Goal: Task Accomplishment & Management: Use online tool/utility

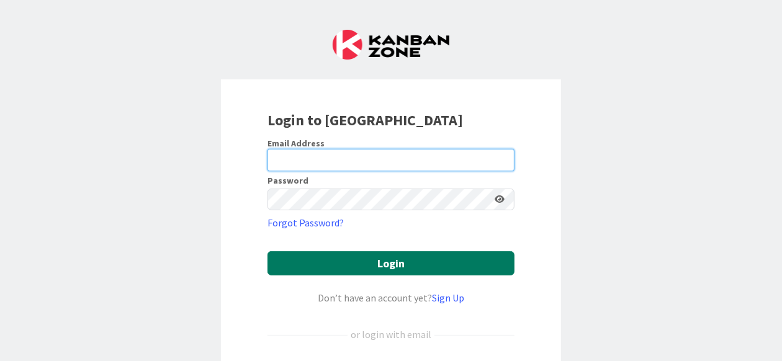
type input "[PERSON_NAME][EMAIL_ADDRESS][DOMAIN_NAME]"
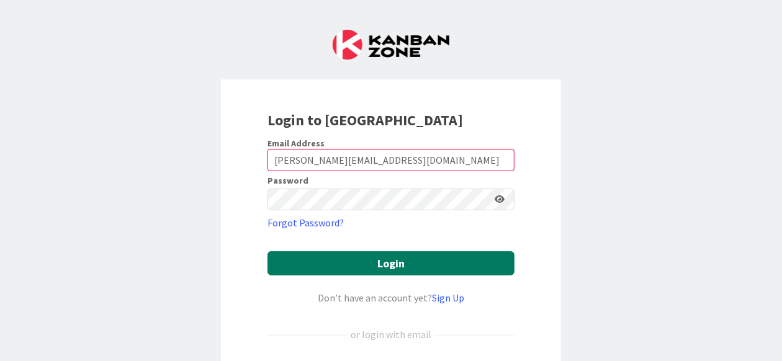
click at [388, 261] on button "Login" at bounding box center [390, 263] width 247 height 24
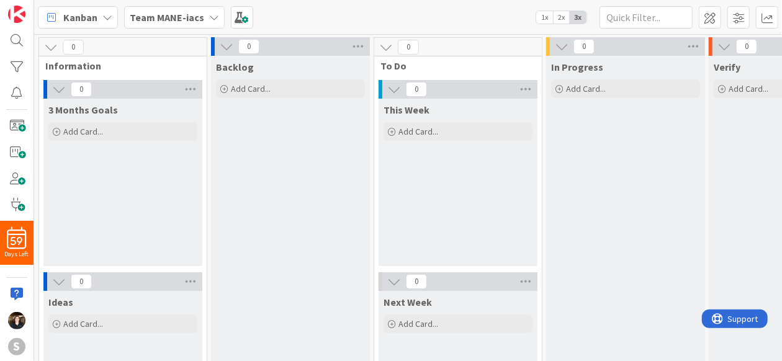
click at [209, 14] on icon at bounding box center [214, 17] width 10 height 10
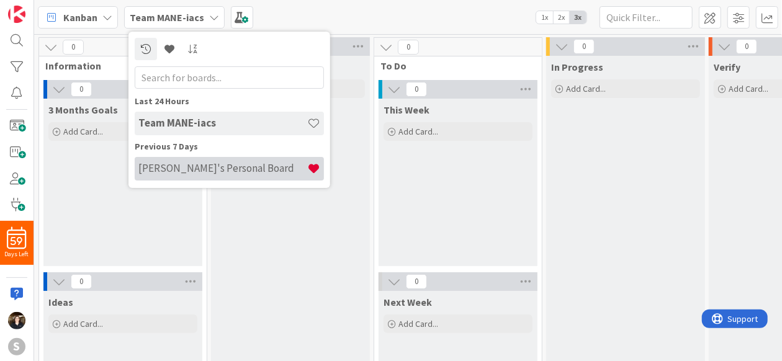
click at [205, 176] on div "[PERSON_NAME]'s Personal Board" at bounding box center [229, 169] width 189 height 24
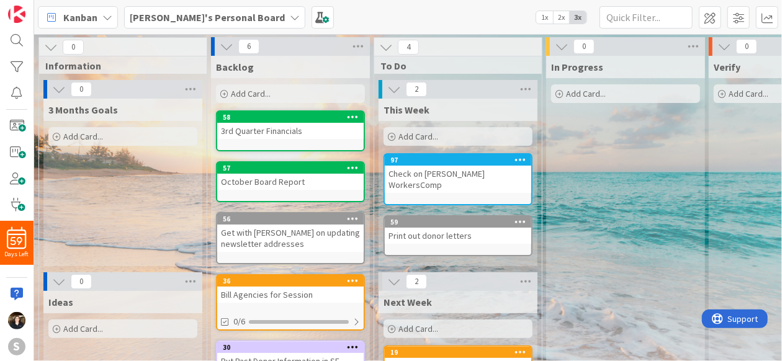
click at [424, 137] on span "Add Card..." at bounding box center [418, 136] width 40 height 11
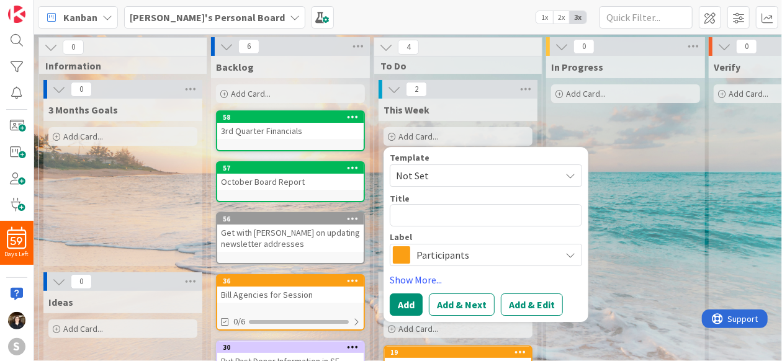
type textarea "x"
type textarea "E"
type textarea "x"
type textarea "Em"
type textarea "x"
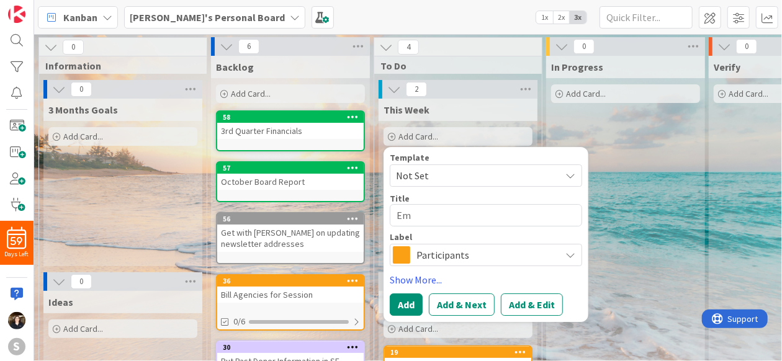
type textarea "Ema"
type textarea "x"
type textarea "Emai"
type textarea "x"
type textarea "Email"
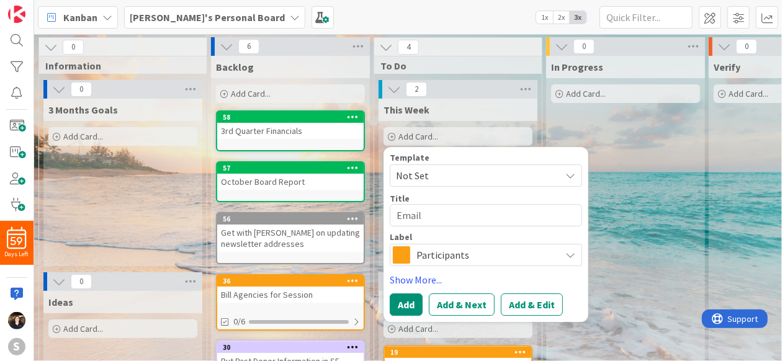
type textarea "x"
type textarea "Email"
type textarea "x"
type textarea "Email h"
type textarea "x"
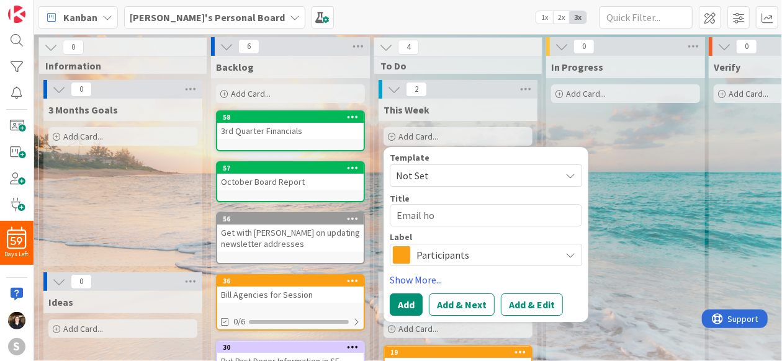
type textarea "Email hot"
type textarea "x"
type textarea "Email hote"
type textarea "x"
type textarea "Email hotel"
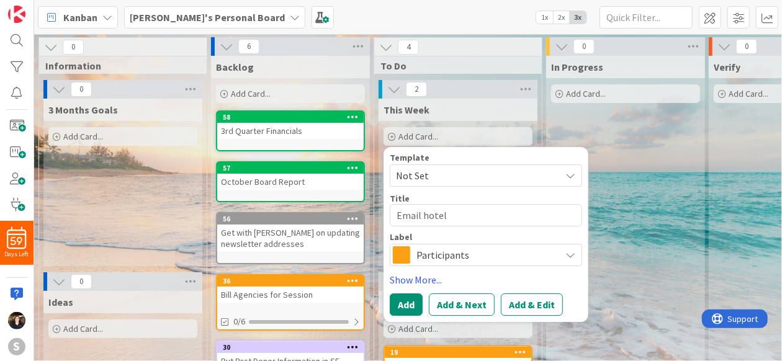
type textarea "x"
type textarea "Email hotel"
type textarea "x"
type textarea "Email hotel i"
type textarea "x"
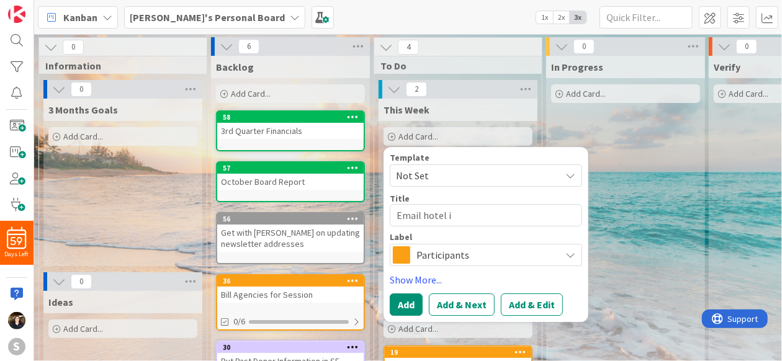
type textarea "Email hotel in"
type textarea "x"
type textarea "Email hotel inf"
type textarea "x"
type textarea "Email hotel info"
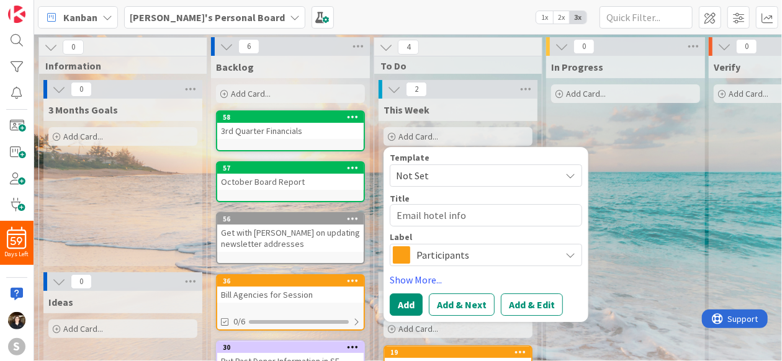
type textarea "x"
type textarea "Email hotel infor"
type textarea "x"
type textarea "Email hotel infor"
type textarea "x"
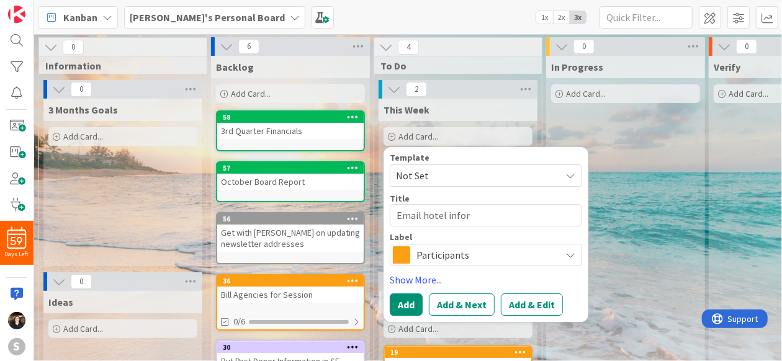
type textarea "Email hotel infor"
type textarea "x"
type textarea "Email hotel info"
type textarea "x"
type textarea "Email hotel info"
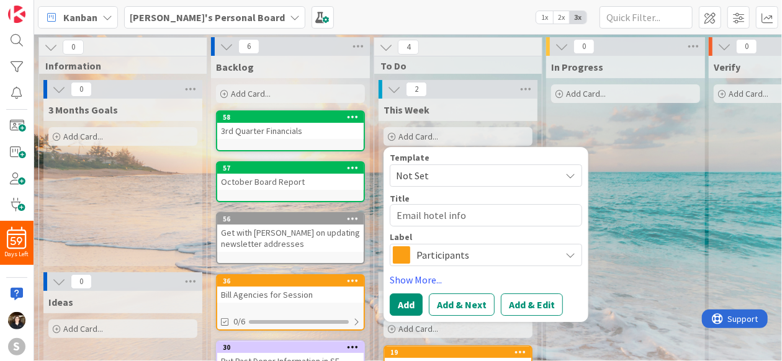
type textarea "x"
type textarea "Email hotel info t"
type textarea "x"
type textarea "Email hotel info to"
type textarea "x"
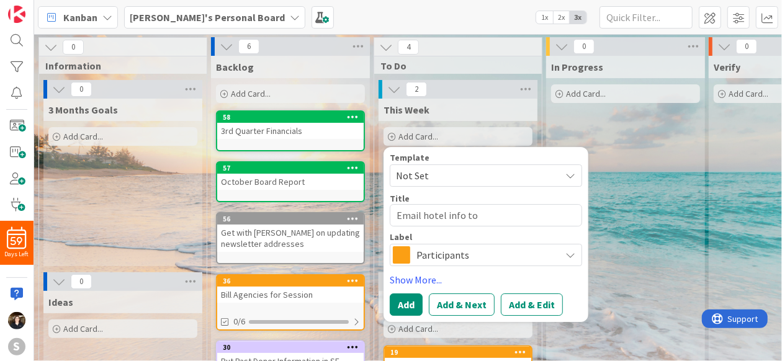
type textarea "Email hotel info to"
type textarea "x"
type textarea "Email hotel info to E"
type textarea "x"
type textarea "Email hotel info to Em"
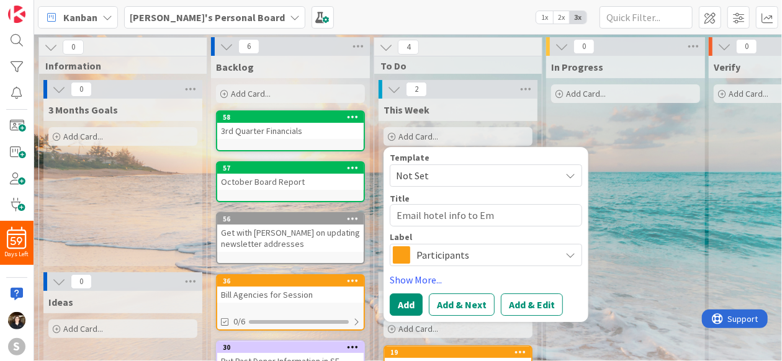
type textarea "x"
type textarea "Email hotel info to Emi"
type textarea "x"
type textarea "Email hotel info to [PERSON_NAME]"
type textarea "x"
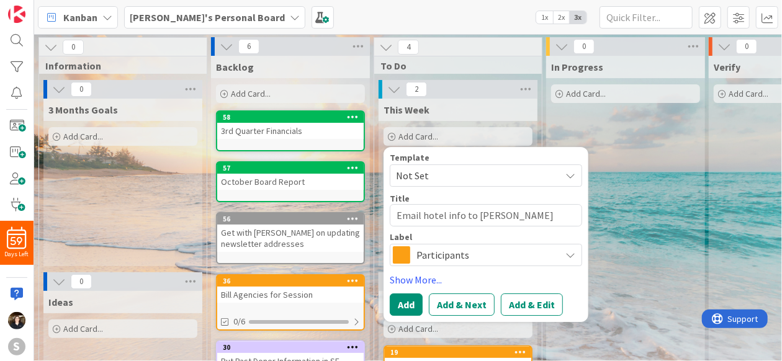
type textarea "Email hotel info to [PERSON_NAME]"
type textarea "x"
type textarea "Email hotel info to [PERSON_NAME]"
type textarea "x"
type textarea "Email hotel info to [PERSON_NAME]"
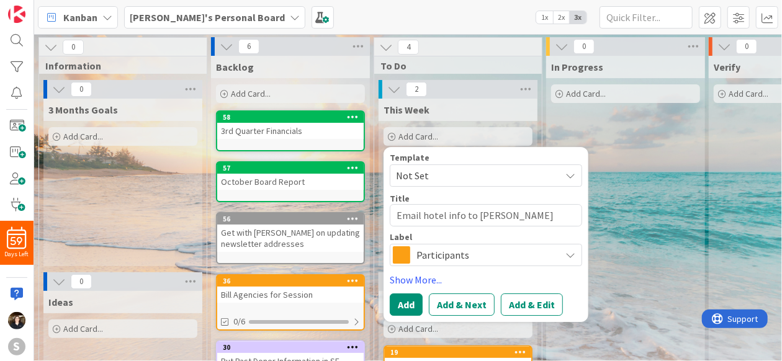
type textarea "x"
type textarea "Email hotel info to [PERSON_NAME],"
type textarea "x"
type textarea "Email hotel info to [PERSON_NAME],"
type textarea "x"
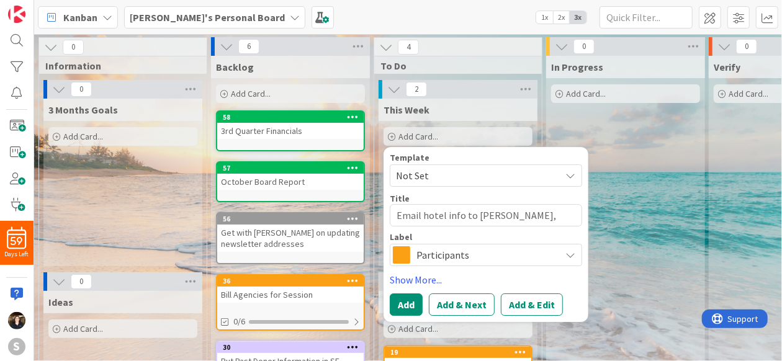
type textarea "Email hotel info to [PERSON_NAME], K"
type textarea "x"
type textarea "Email hotel info to [PERSON_NAME], Ka"
type textarea "x"
type textarea "Email hotel info to [PERSON_NAME], Kar"
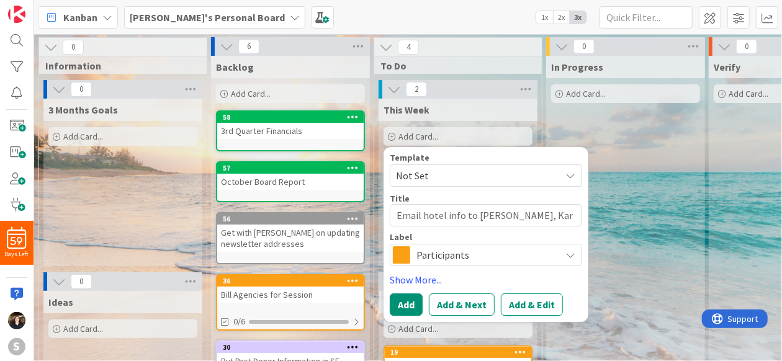
type textarea "x"
type textarea "Email hotel info to [PERSON_NAME], [PERSON_NAME]"
type textarea "x"
type textarea "Email hotel info to [PERSON_NAME], [PERSON_NAME]"
type textarea "x"
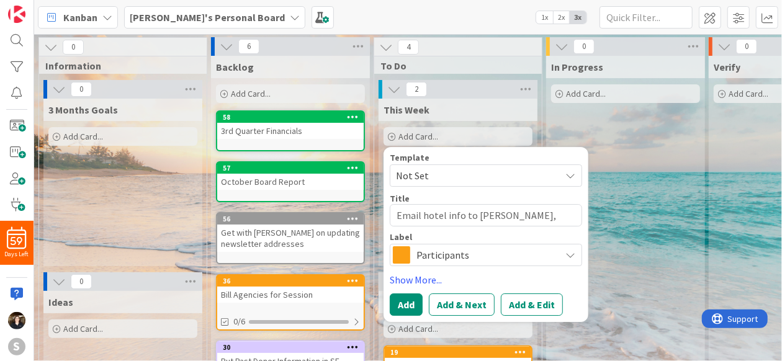
type textarea "Email hotel info to [PERSON_NAME], [PERSON_NAME]"
type textarea "x"
type textarea "Email hotel info to [PERSON_NAME], [PERSON_NAME]"
type textarea "x"
type textarea "Email hotel info to [PERSON_NAME], [PERSON_NAME]"
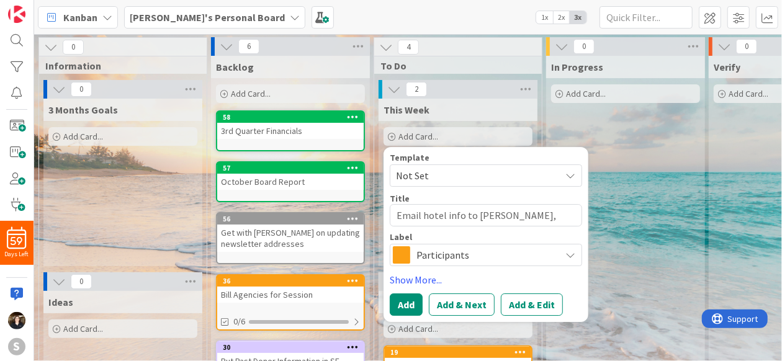
type textarea "x"
type textarea "Email hotel info to [PERSON_NAME], [PERSON_NAME]"
type textarea "x"
type textarea "Email hotel info to [PERSON_NAME], [PERSON_NAME] &"
type textarea "x"
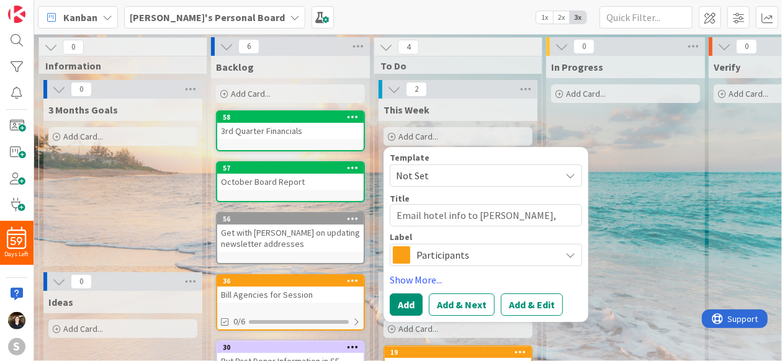
type textarea "Email hotel info to [PERSON_NAME], [PERSON_NAME] &"
type textarea "x"
type textarea "Email hotel info to [PERSON_NAME], [PERSON_NAME] & B"
type textarea "x"
type textarea "Email hotel info to [PERSON_NAME], [PERSON_NAME] & Br"
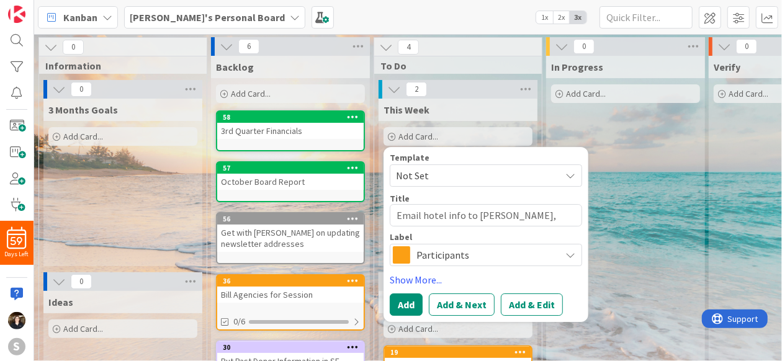
type textarea "x"
type textarea "Email hotel info to [PERSON_NAME], [PERSON_NAME] & Bri"
type textarea "x"
type textarea "Email hotel info to [PERSON_NAME], [PERSON_NAME][GEOGRAPHIC_DATA]"
type textarea "x"
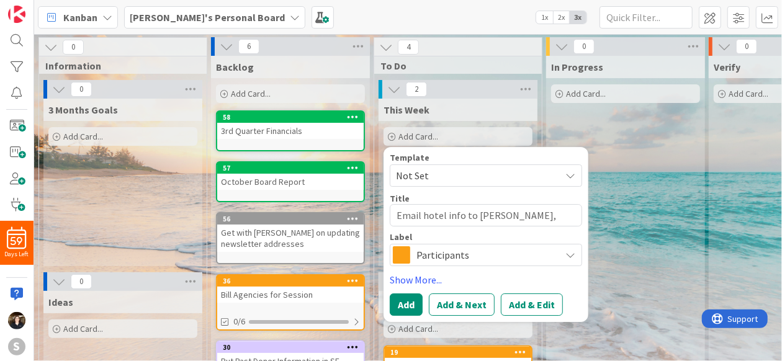
type textarea "Email hotel info to [PERSON_NAME], [PERSON_NAME] & [PERSON_NAME]"
type textarea "x"
type textarea "Email hotel info to [PERSON_NAME], [PERSON_NAME] & [PERSON_NAME]"
type textarea "x"
type textarea "Email hotel info to [PERSON_NAME], [PERSON_NAME] & [PERSON_NAME]"
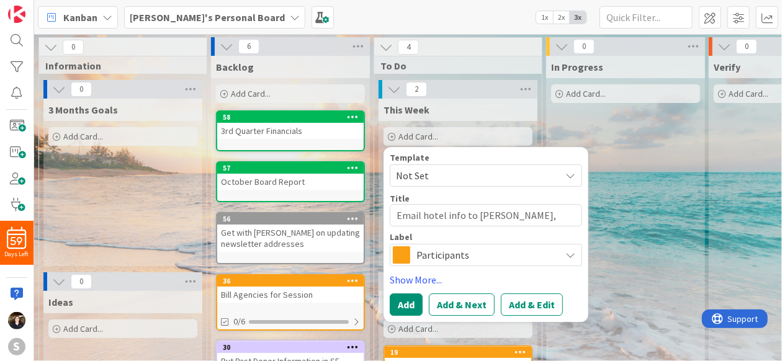
type textarea "x"
type textarea "Email hotel info to [PERSON_NAME], [PERSON_NAME] & [PERSON_NAME]"
type textarea "x"
type textarea "Email hotel info to [PERSON_NAME], [PERSON_NAME] & [PERSON_NAME]"
type textarea "x"
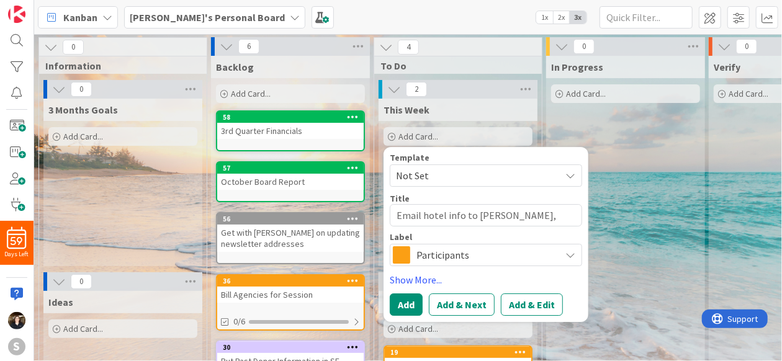
type textarea "Email hotel info to [PERSON_NAME], [PERSON_NAME] & [PERSON_NAME]"
click at [503, 257] on span "Participants" at bounding box center [485, 254] width 138 height 17
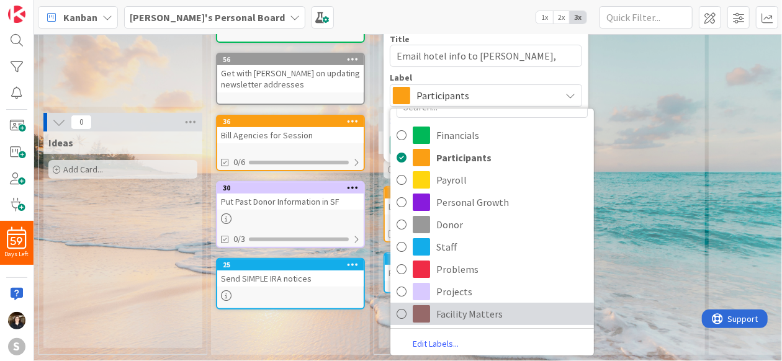
scroll to position [168, 0]
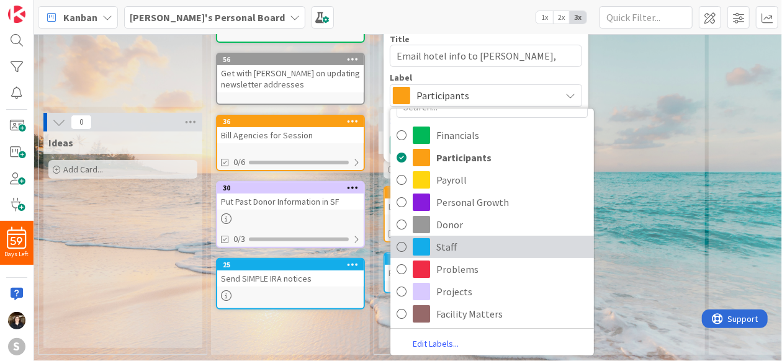
click at [405, 238] on icon at bounding box center [401, 247] width 10 height 19
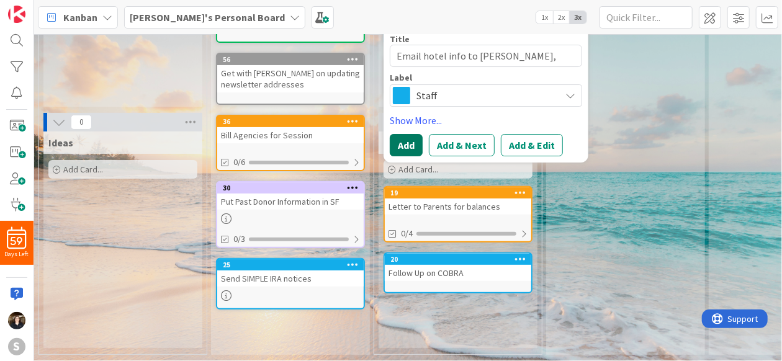
click at [400, 137] on button "Add" at bounding box center [406, 145] width 33 height 22
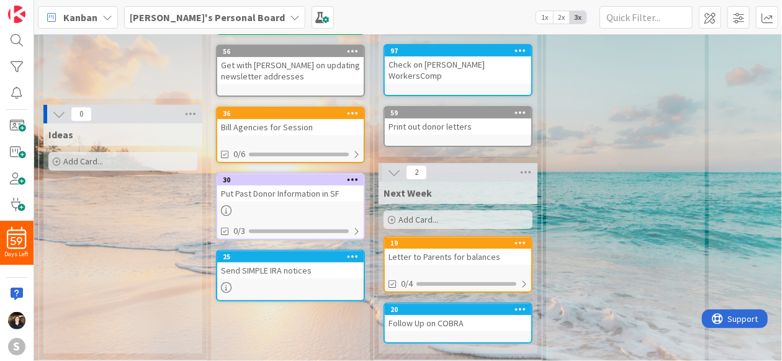
scroll to position [0, 0]
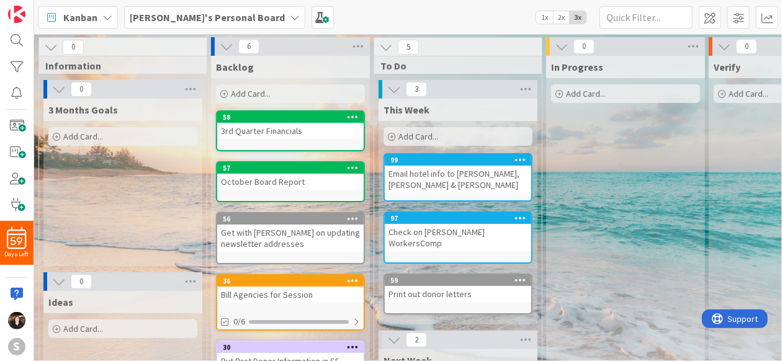
click at [442, 133] on div "Add Card..." at bounding box center [457, 136] width 149 height 19
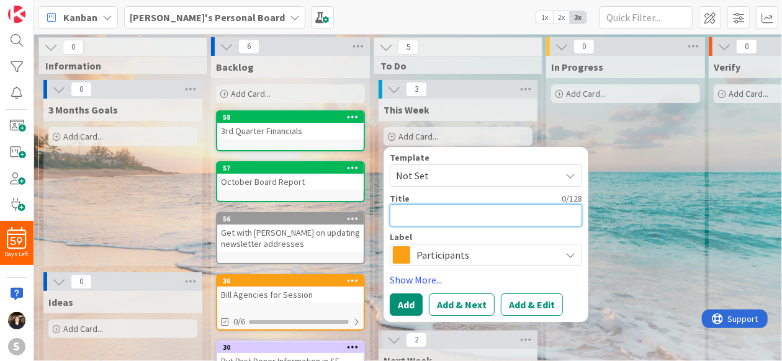
type textarea "x"
type textarea "U"
type textarea "x"
type textarea "Up"
type textarea "x"
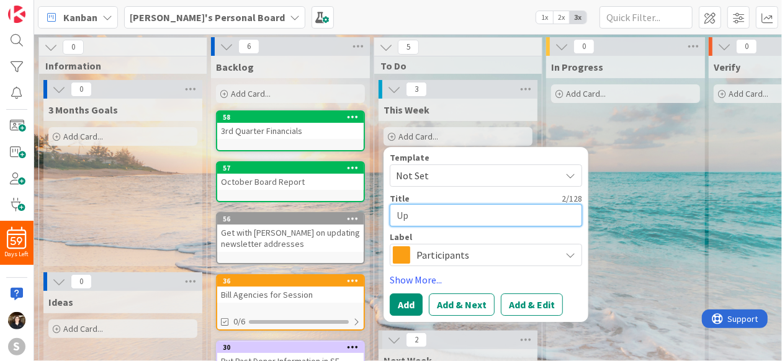
type textarea "Upd"
type textarea "x"
type textarea "Updat"
type textarea "x"
type textarea "Update"
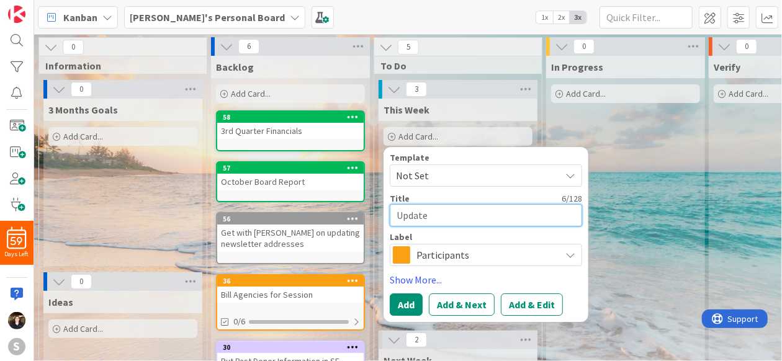
type textarea "x"
type textarea "Update"
type textarea "x"
type textarea "Update d"
type textarea "x"
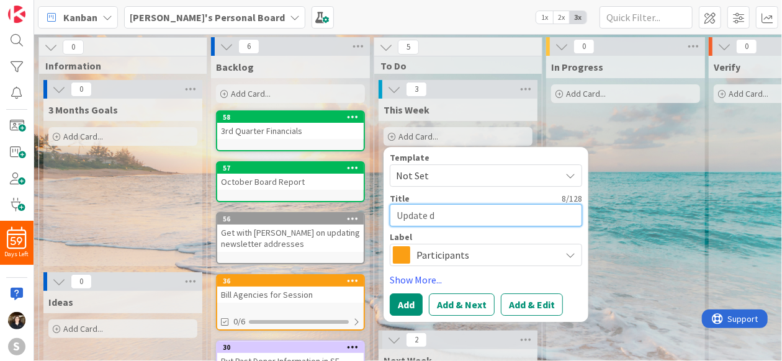
type textarea "Update du"
type textarea "x"
type textarea "Update dup"
type textarea "x"
type textarea "Update dupl"
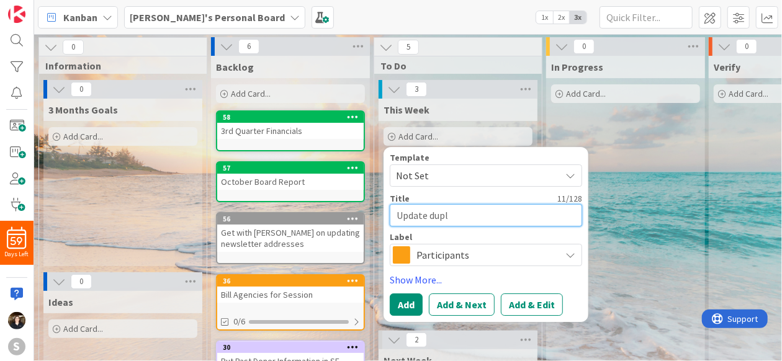
type textarea "x"
type textarea "Update dupli"
type textarea "x"
type textarea "Update duplic"
type textarea "x"
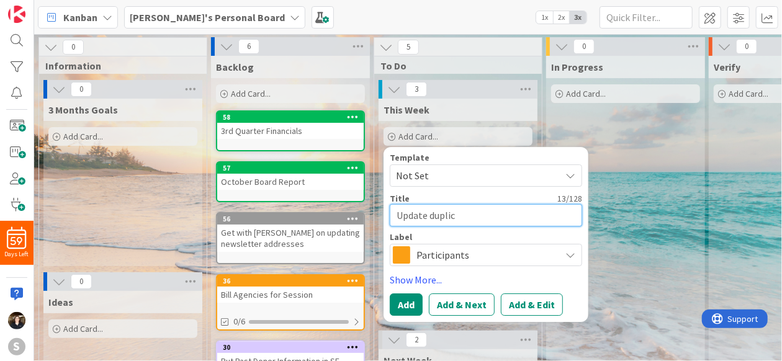
type textarea "Update duplica"
type textarea "x"
type textarea "Update duplicat"
type textarea "x"
type textarea "Update duplicate"
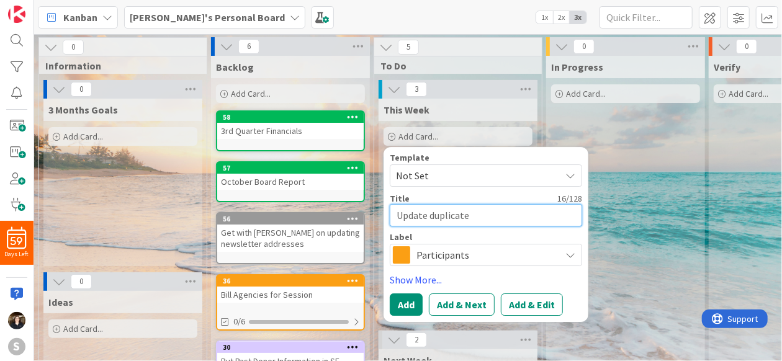
type textarea "x"
type textarea "Update duplicat"
type textarea "x"
type textarea "Update duplica"
type textarea "x"
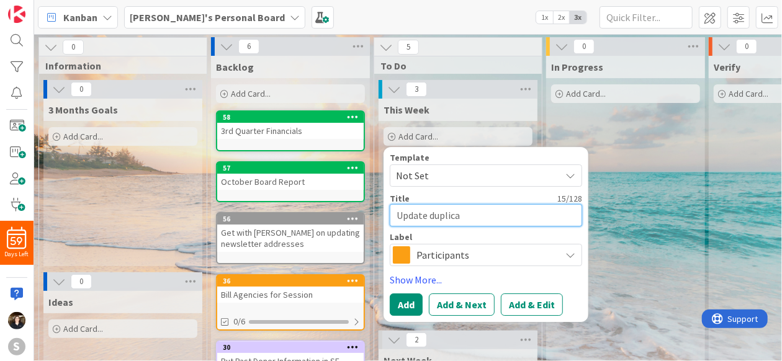
type textarea "Update duplic"
type textarea "x"
type textarea "Update dupli"
type textarea "x"
type textarea "Update dupl"
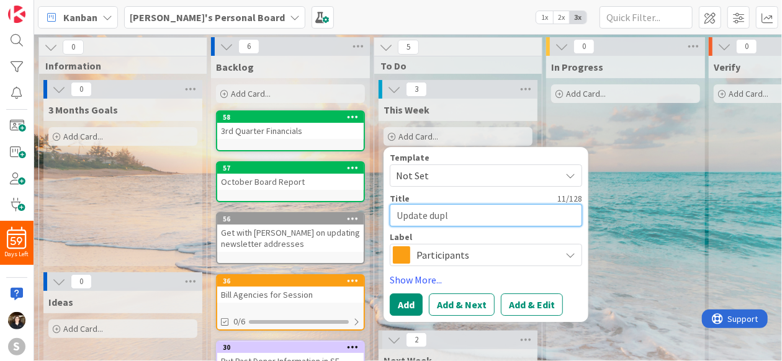
type textarea "x"
type textarea "Update dup"
type textarea "x"
type textarea "Update du"
type textarea "x"
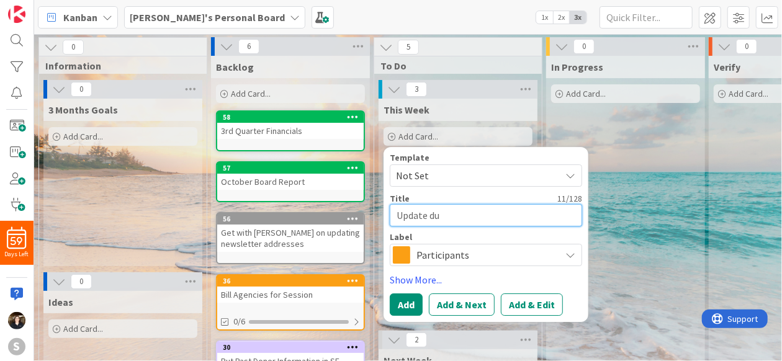
type textarea "Update d"
type textarea "x"
type textarea "Update"
type textarea "x"
type textarea "Update"
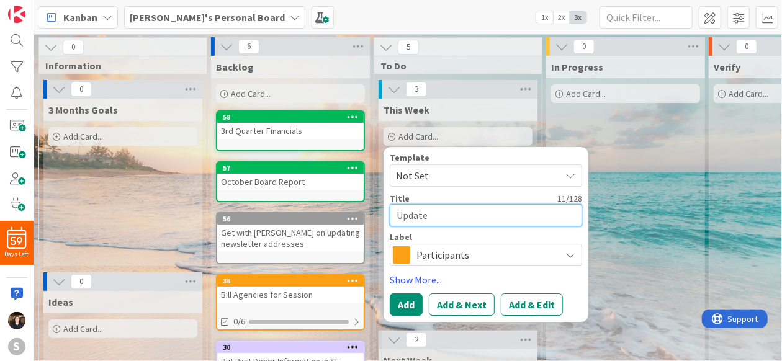
type textarea "x"
type textarea "Updat"
type textarea "x"
type textarea "Upda"
type textarea "x"
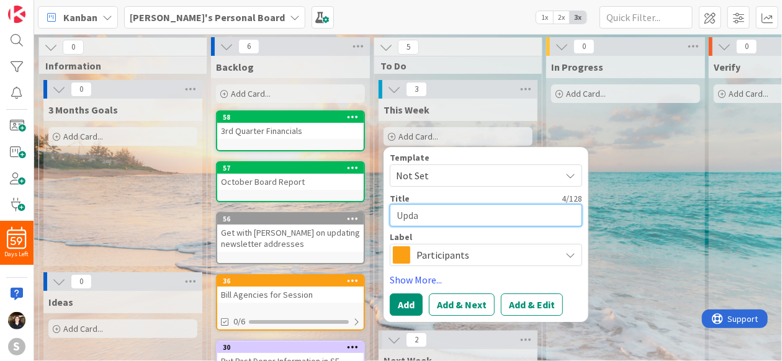
type textarea "Upd"
type textarea "x"
type textarea "Up"
type textarea "x"
type textarea "U"
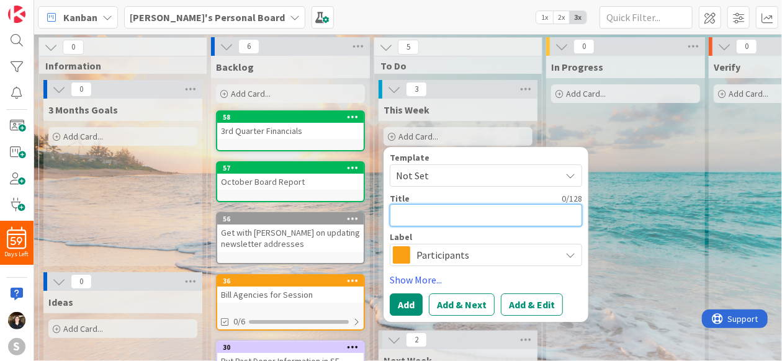
type textarea "x"
type textarea "D"
type textarea "x"
type textarea "Du"
type textarea "x"
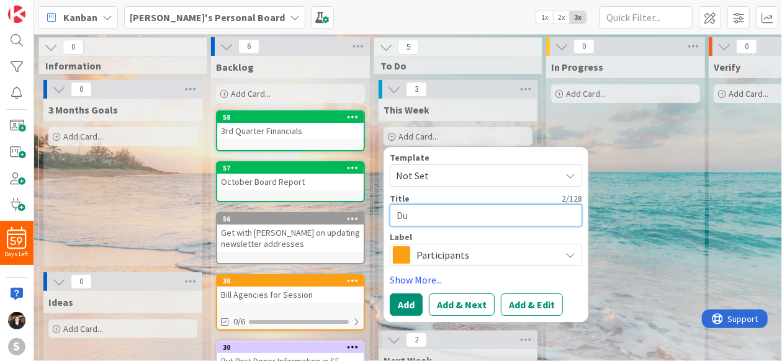
type textarea "D"
type textarea "x"
type textarea "E"
type textarea "x"
type textarea "Ed"
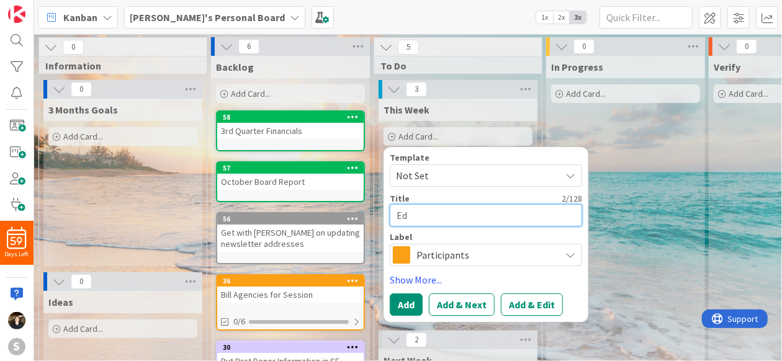
type textarea "x"
type textarea "Edi"
type textarea "x"
type textarea "Edit"
type textarea "x"
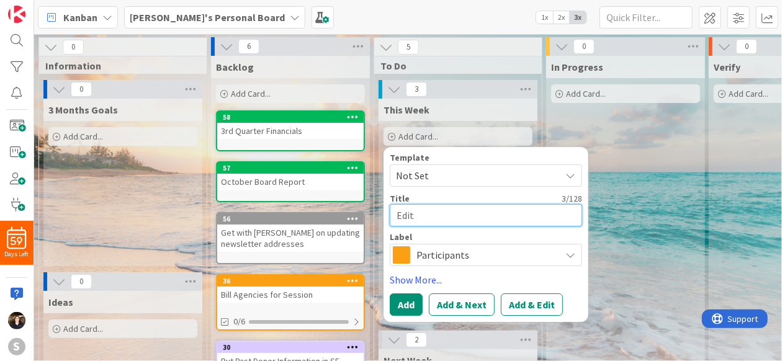
type textarea "Edit"
type textarea "x"
type textarea "Edit D"
type textarea "x"
type textarea "Edit Du"
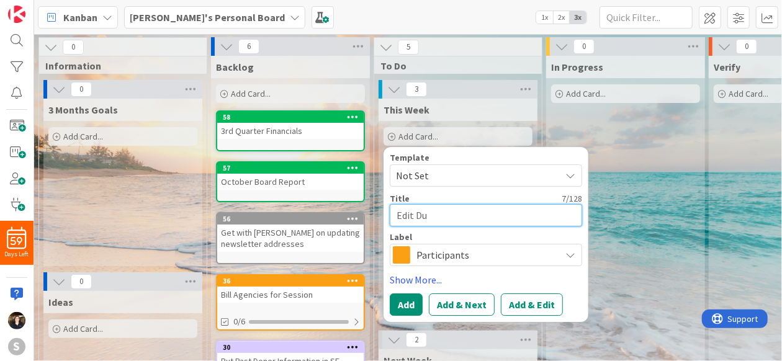
type textarea "x"
type textarea "Edit Dup"
type textarea "x"
type textarea "Edit Dupl"
type textarea "x"
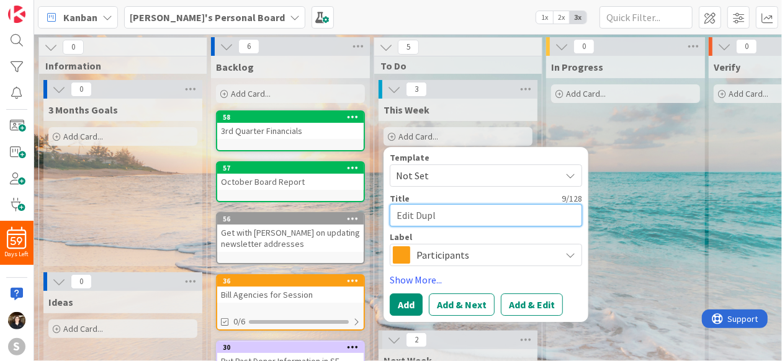
type textarea "Edit Dupli"
type textarea "x"
type textarea "Edit Duplic"
type textarea "x"
type textarea "Edit Duplica"
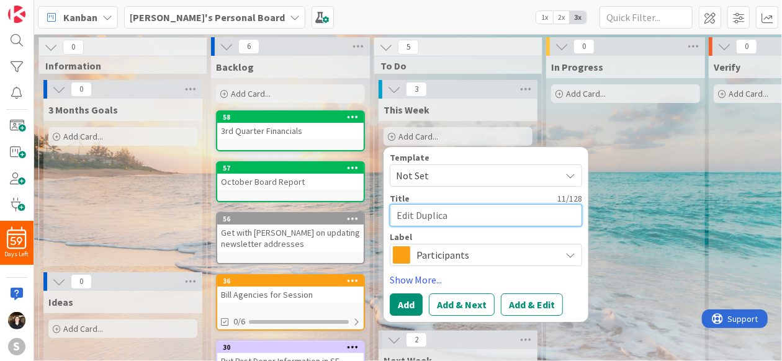
type textarea "x"
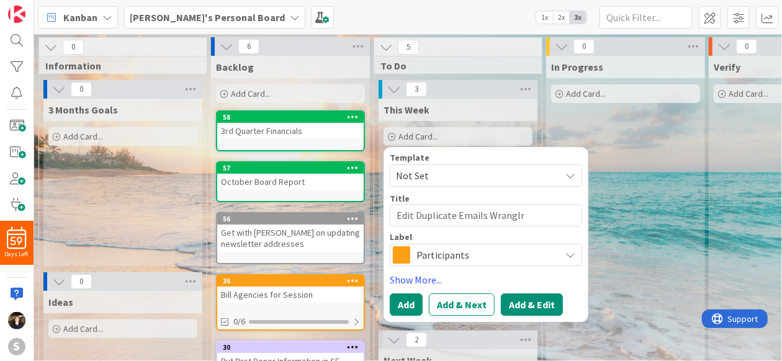
click at [524, 301] on button "Add & Edit" at bounding box center [532, 304] width 62 height 22
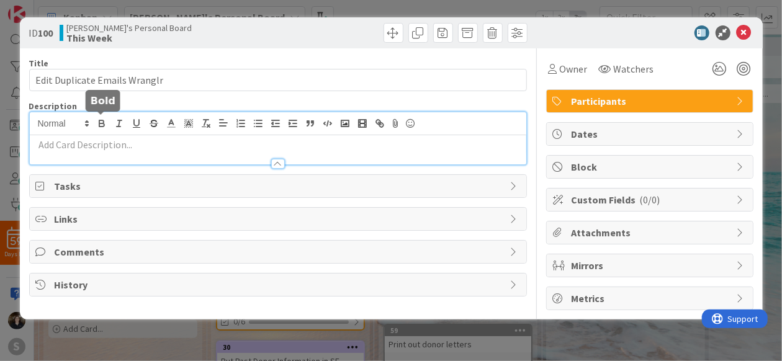
click at [108, 123] on div at bounding box center [278, 138] width 496 height 52
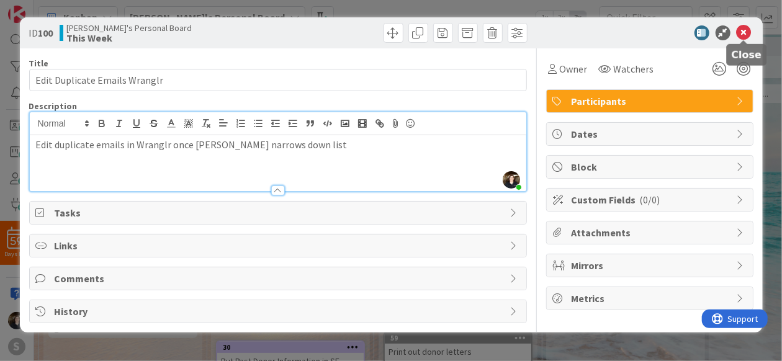
click at [745, 34] on icon at bounding box center [743, 32] width 15 height 15
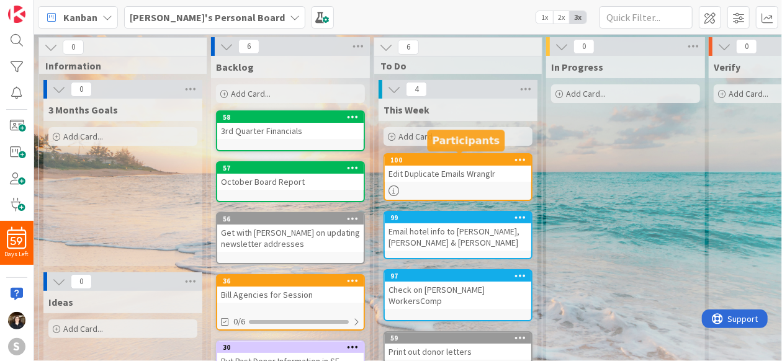
click at [477, 163] on div "100" at bounding box center [460, 160] width 141 height 9
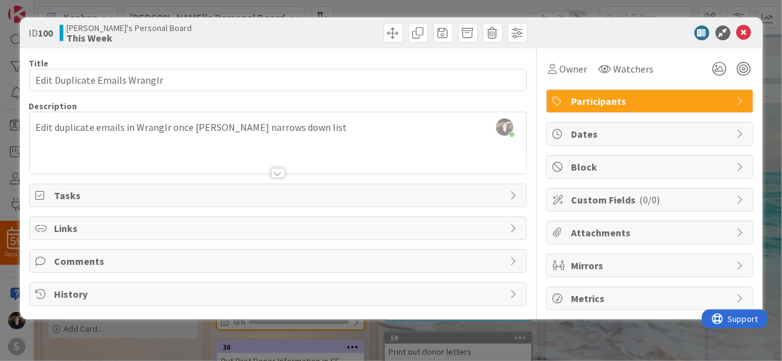
click at [735, 96] on div "Participants" at bounding box center [650, 101] width 206 height 22
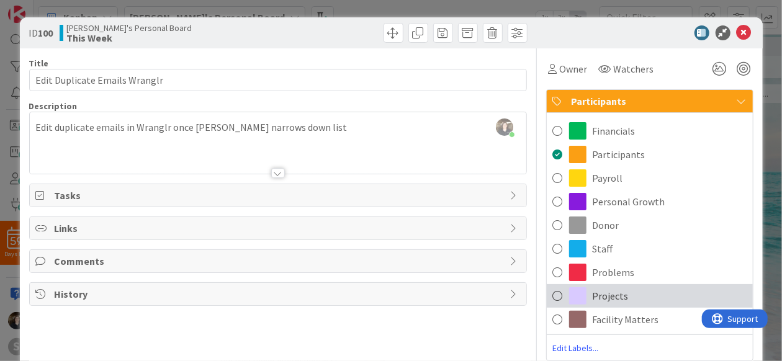
click at [553, 294] on span at bounding box center [558, 296] width 10 height 19
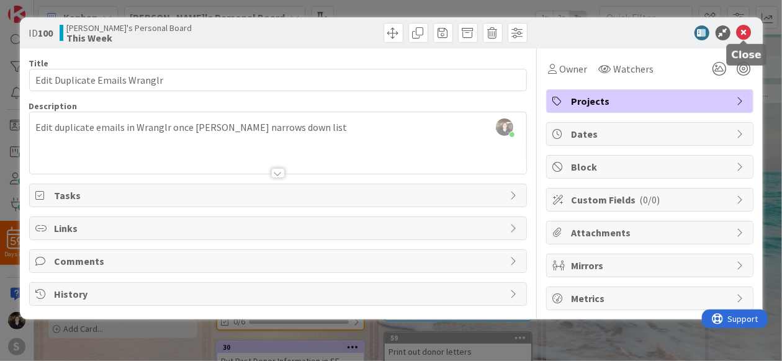
click at [749, 32] on icon at bounding box center [743, 32] width 15 height 15
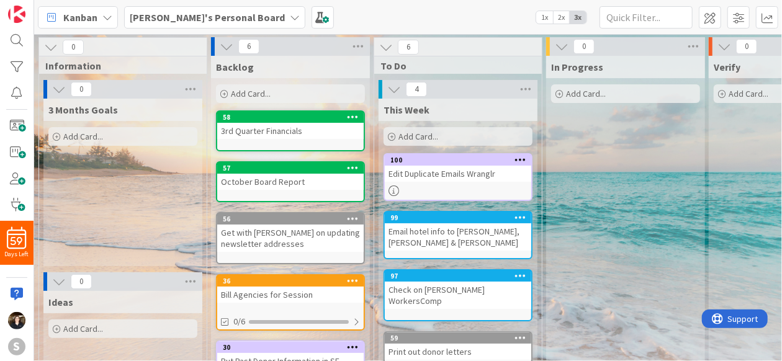
click at [416, 132] on span "Add Card..." at bounding box center [418, 136] width 40 height 11
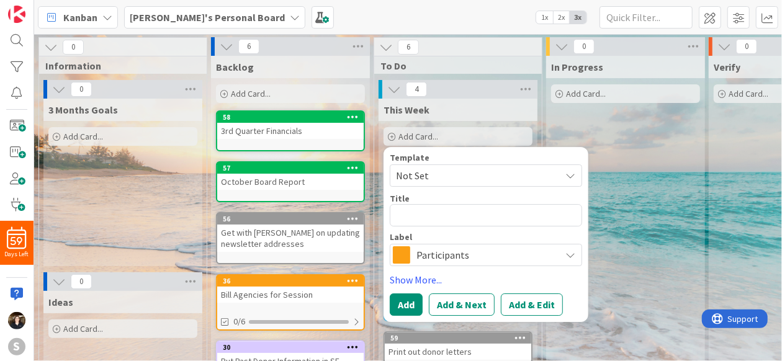
click at [452, 249] on span "Participants" at bounding box center [485, 254] width 138 height 17
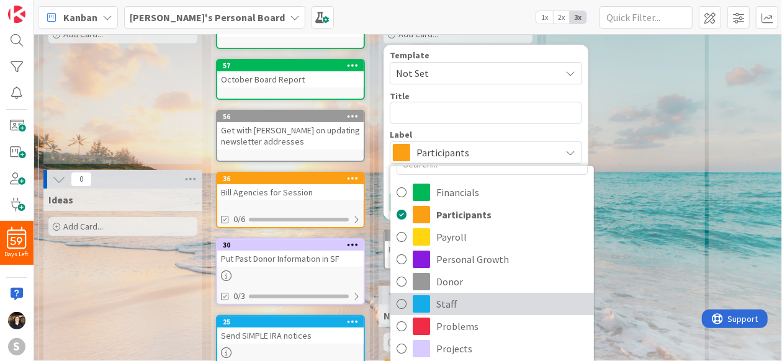
scroll to position [123, 0]
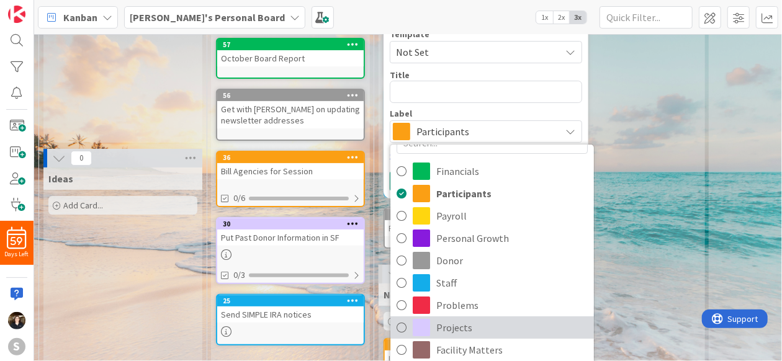
click at [403, 326] on icon at bounding box center [401, 327] width 10 height 19
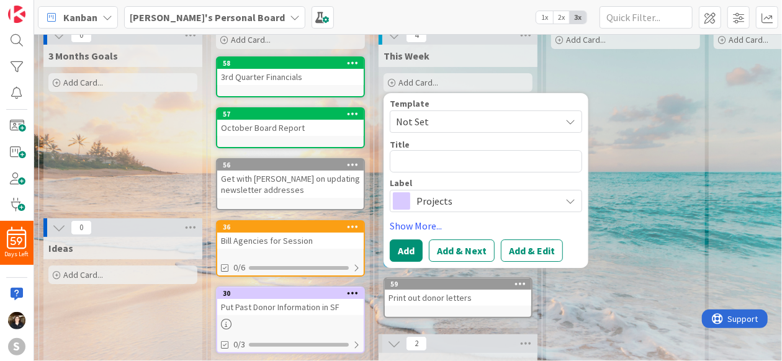
scroll to position [0, 0]
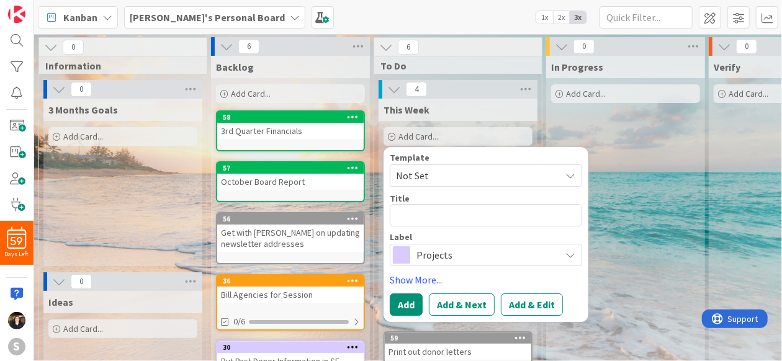
click at [453, 171] on span "Not Set" at bounding box center [473, 176] width 155 height 16
click at [459, 215] on textarea at bounding box center [486, 215] width 192 height 22
click at [400, 302] on button "Add" at bounding box center [406, 304] width 33 height 22
